Goal: Browse casually

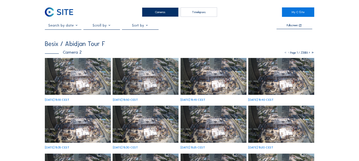
click at [74, 79] on img at bounding box center [78, 76] width 66 height 37
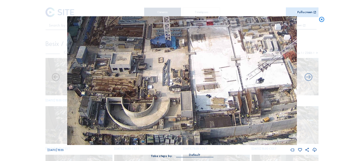
drag, startPoint x: 161, startPoint y: 113, endPoint x: 197, endPoint y: 64, distance: 60.9
click at [196, 65] on img at bounding box center [181, 80] width 229 height 129
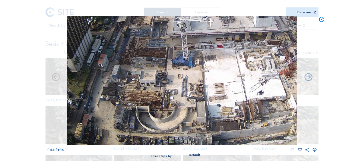
drag, startPoint x: 165, startPoint y: 102, endPoint x: 186, endPoint y: 73, distance: 36.5
click at [186, 73] on img at bounding box center [181, 80] width 229 height 129
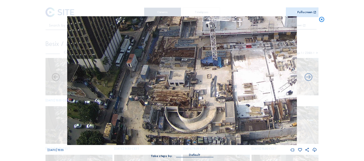
drag, startPoint x: 126, startPoint y: 131, endPoint x: 137, endPoint y: 115, distance: 19.5
click at [137, 115] on img at bounding box center [181, 80] width 229 height 129
click at [142, 113] on img at bounding box center [181, 80] width 229 height 129
